Goal: Go to known website: Access a specific website the user already knows

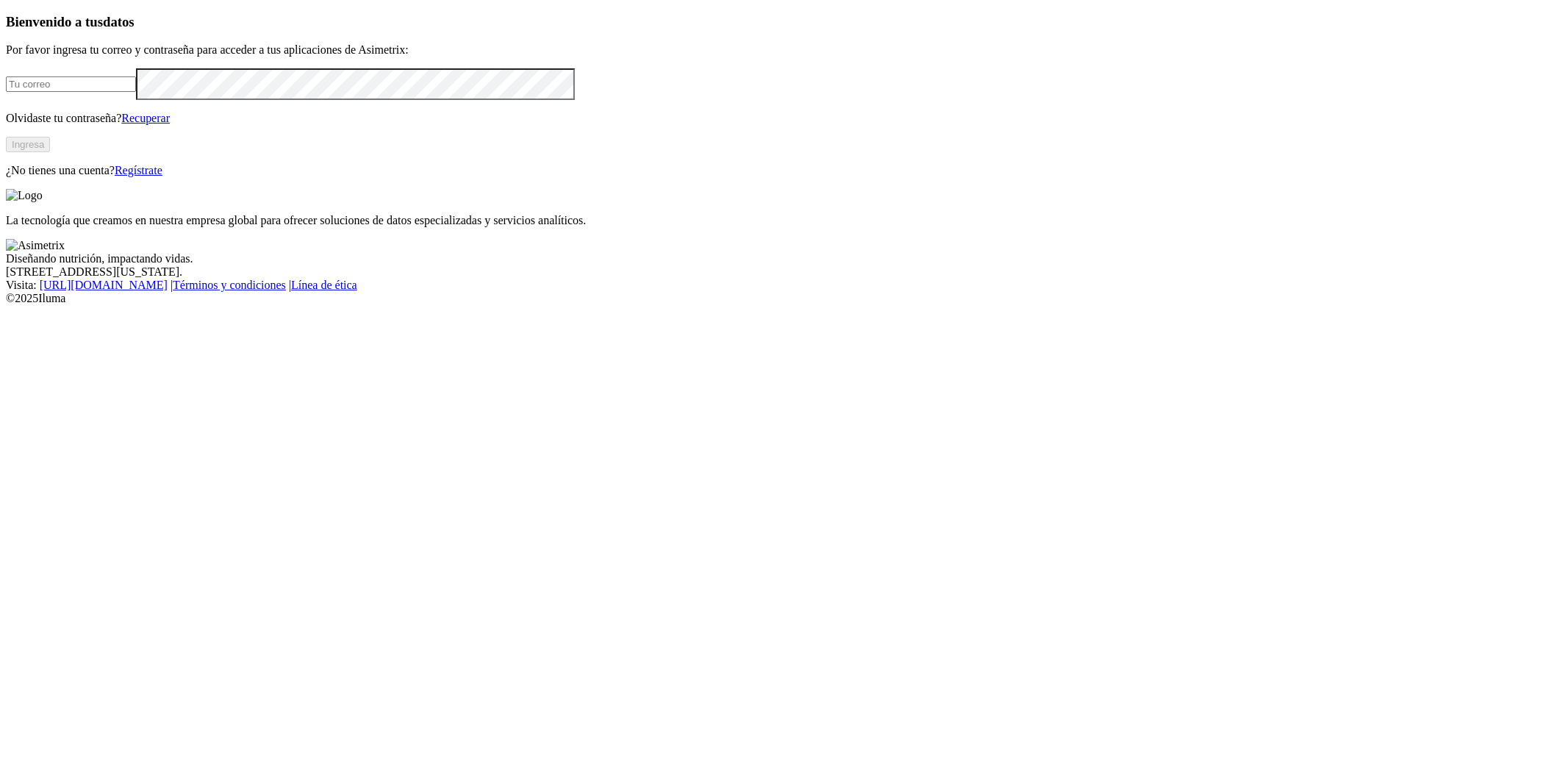
type input "[EMAIL_ADDRESS][PERSON_NAME][DOMAIN_NAME]"
click at [50, 152] on button "Ingresa" at bounding box center [28, 144] width 44 height 16
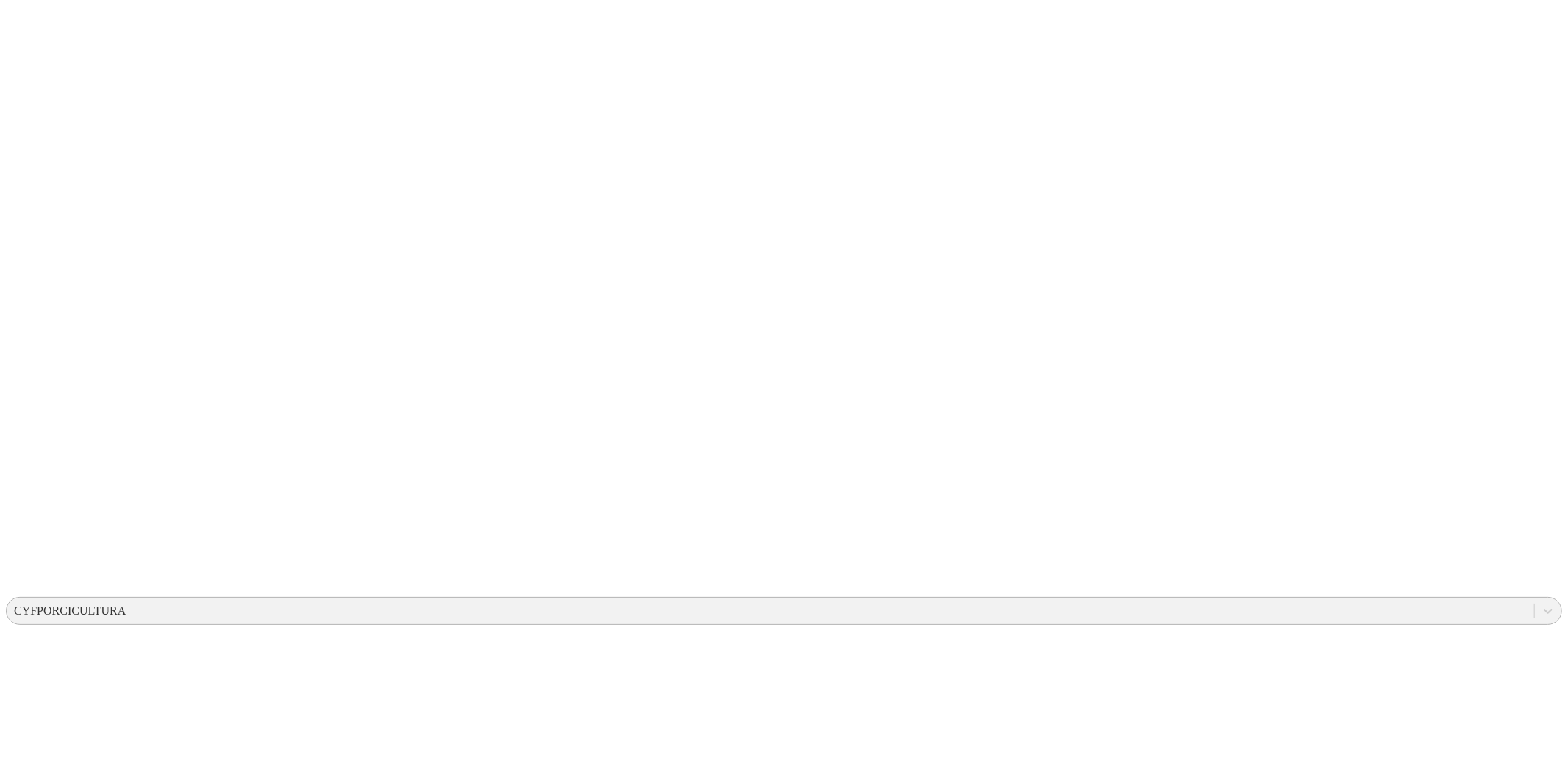
click at [1336, 600] on div "CYFPORCICULTURA" at bounding box center [770, 611] width 1528 height 22
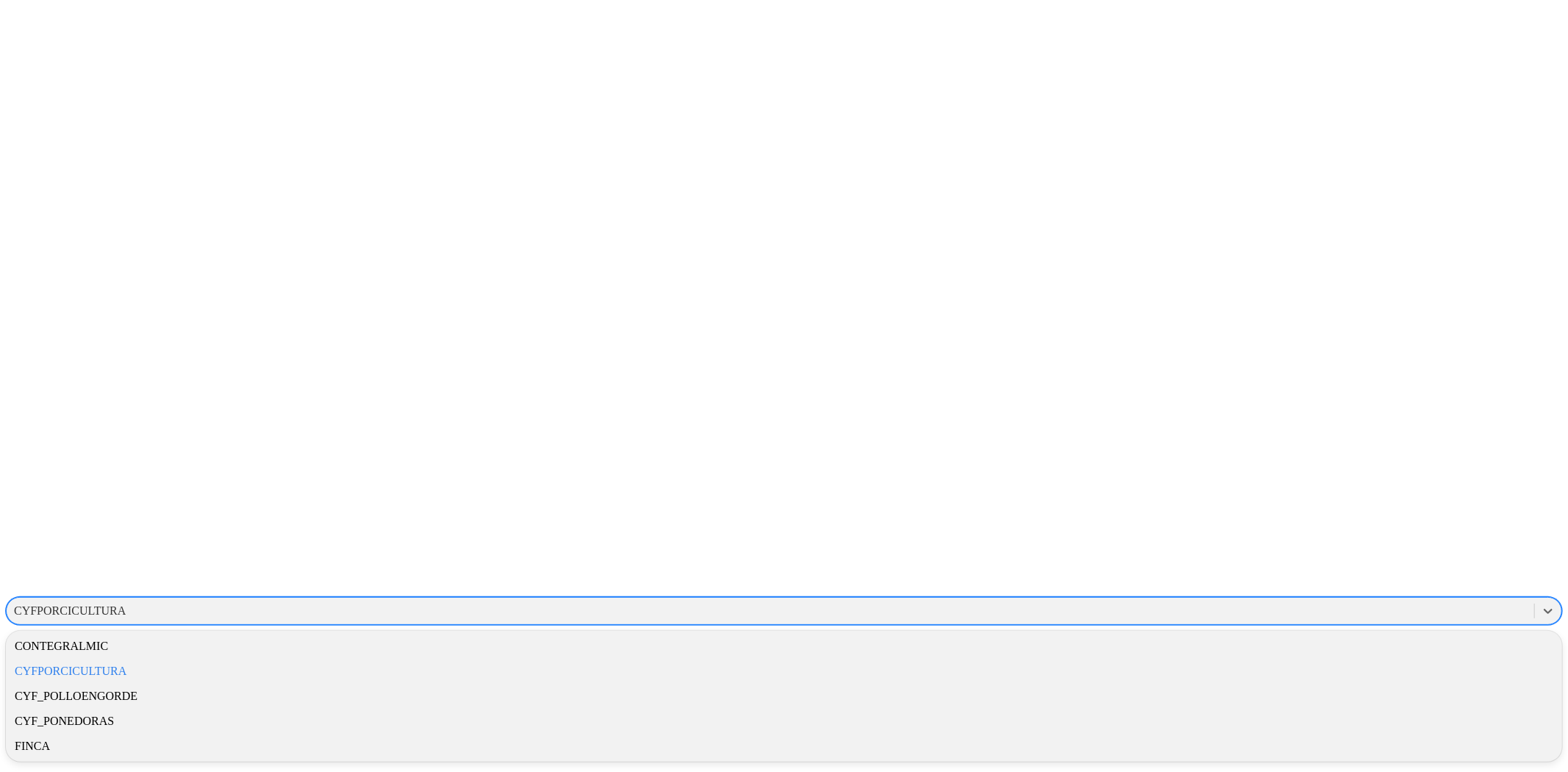
click at [1327, 658] on div "CYFPORCICULTURA" at bounding box center [784, 671] width 1556 height 25
